Goal: Task Accomplishment & Management: Manage account settings

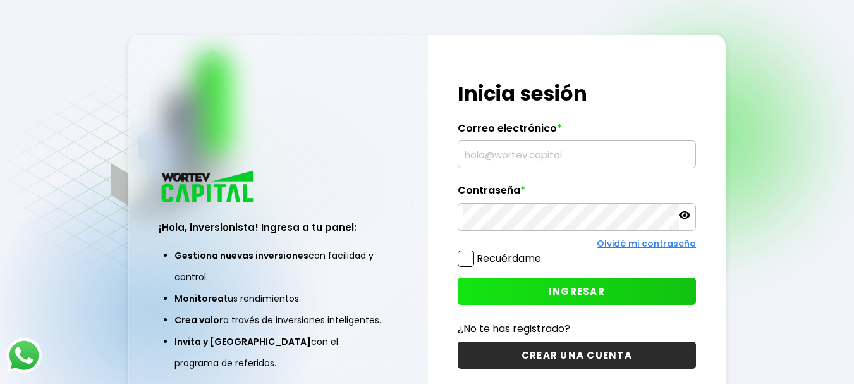
click at [526, 155] on input "text" at bounding box center [577, 154] width 228 height 27
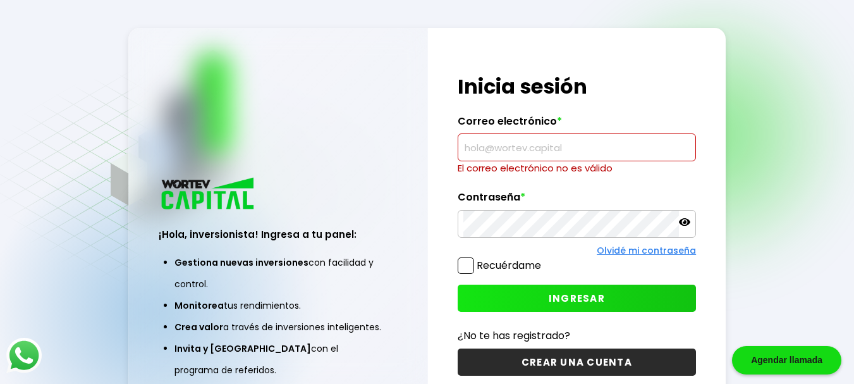
paste input "[EMAIL_ADDRESS][DOMAIN_NAME]"
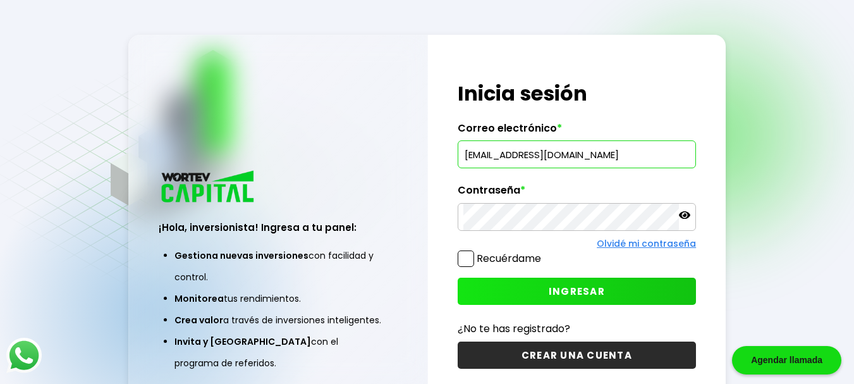
type input "[EMAIL_ADDRESS][DOMAIN_NAME]"
click at [576, 292] on span "INGRESAR" at bounding box center [577, 290] width 56 height 13
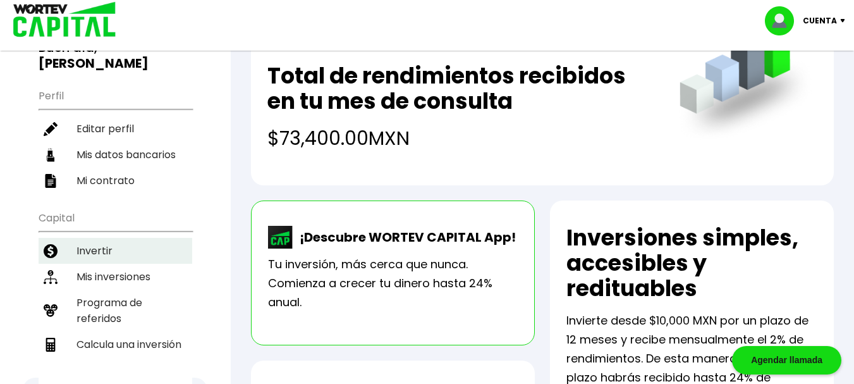
scroll to position [126, 0]
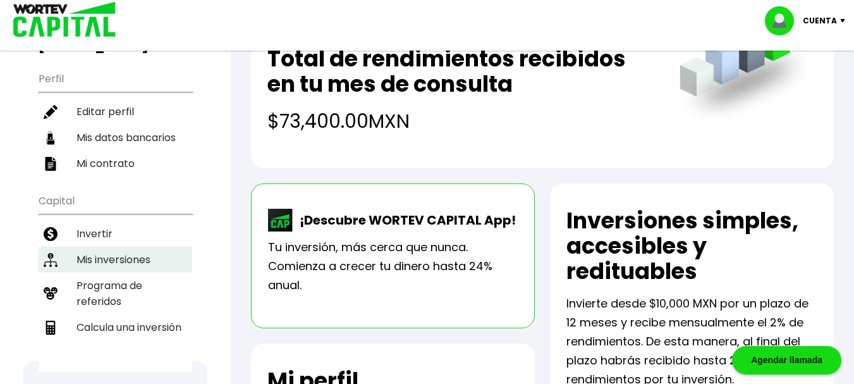
click at [100, 246] on li "Mis inversiones" at bounding box center [116, 259] width 154 height 26
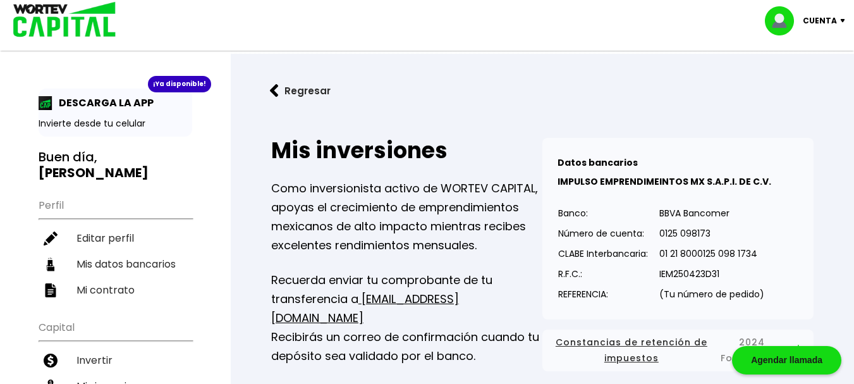
click at [273, 92] on img at bounding box center [274, 90] width 9 height 13
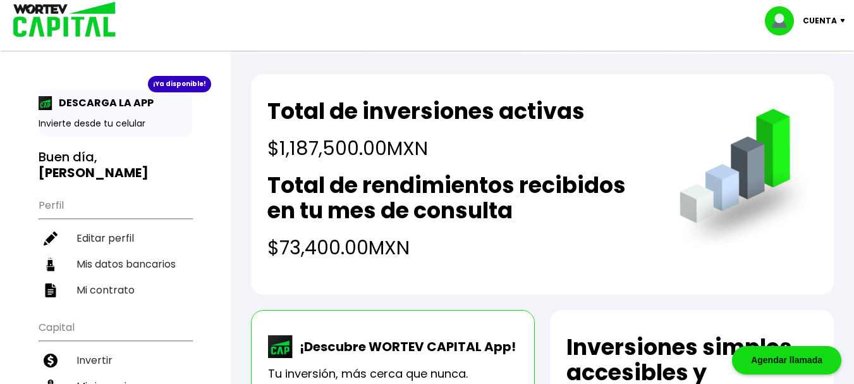
click at [822, 21] on p "Cuenta" at bounding box center [820, 20] width 34 height 19
click at [810, 87] on li "Cerrar sesión" at bounding box center [806, 84] width 101 height 26
